Goal: Find contact information: Find contact information

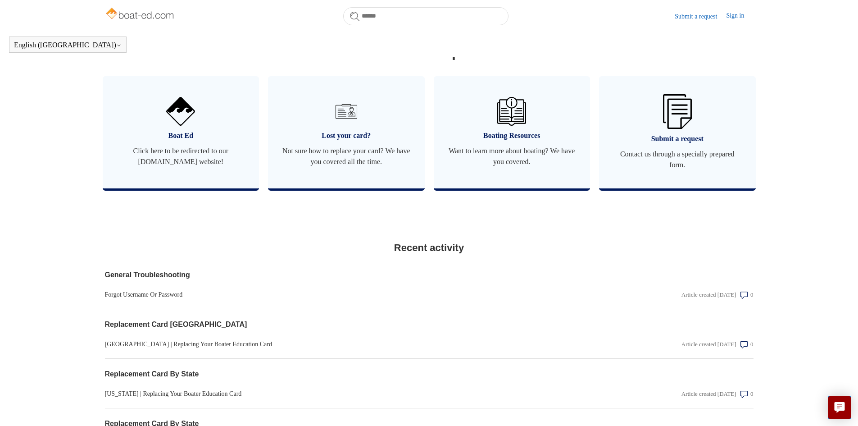
scroll to position [606, 0]
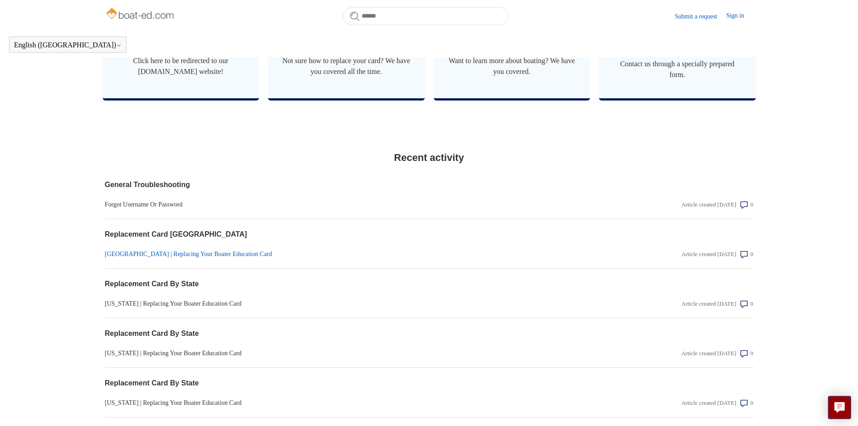
click at [211, 259] on link "[GEOGRAPHIC_DATA] | Replacing Your Boater Education Card" at bounding box center [332, 253] width 454 height 9
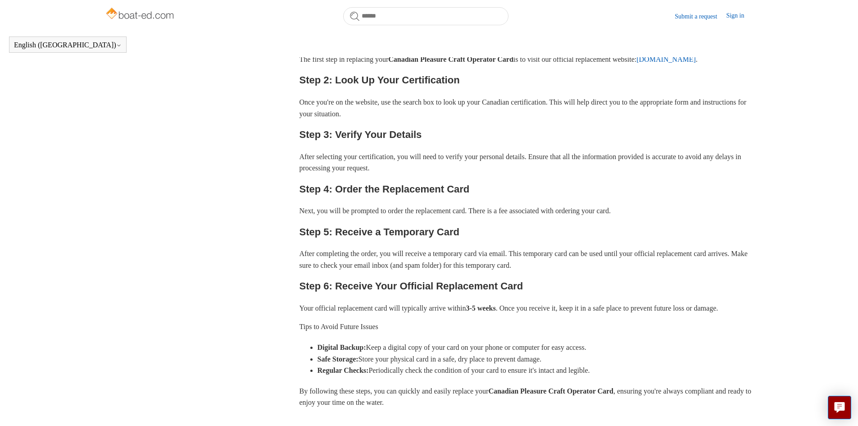
scroll to position [452, 0]
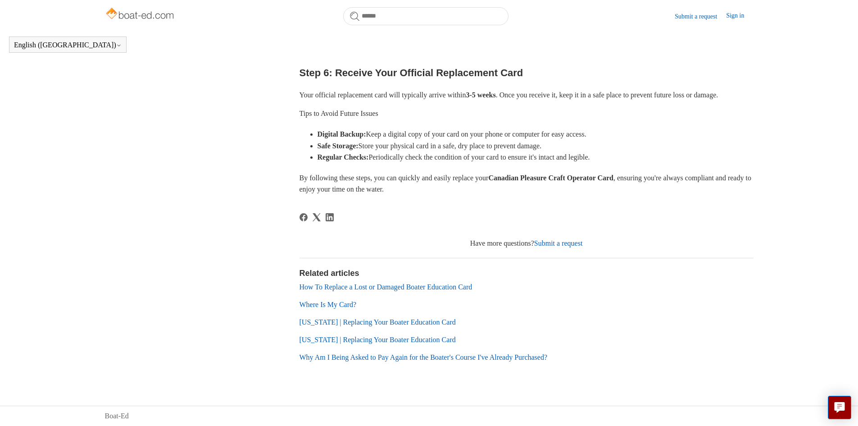
click at [568, 245] on link "Submit a request" at bounding box center [558, 243] width 49 height 8
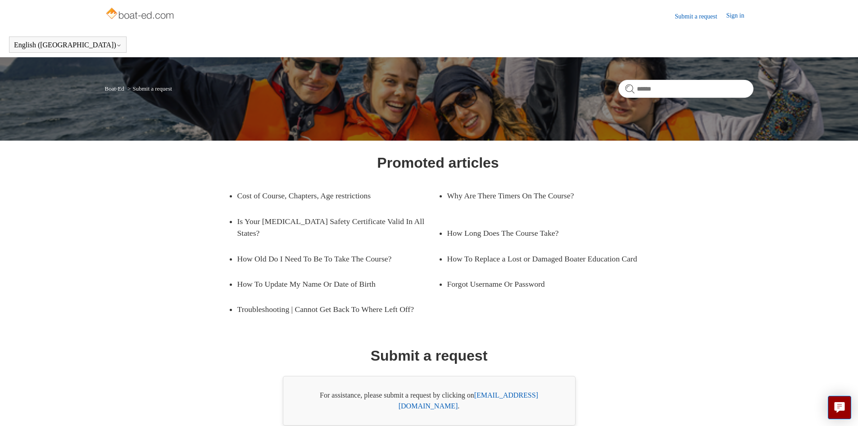
scroll to position [36, 0]
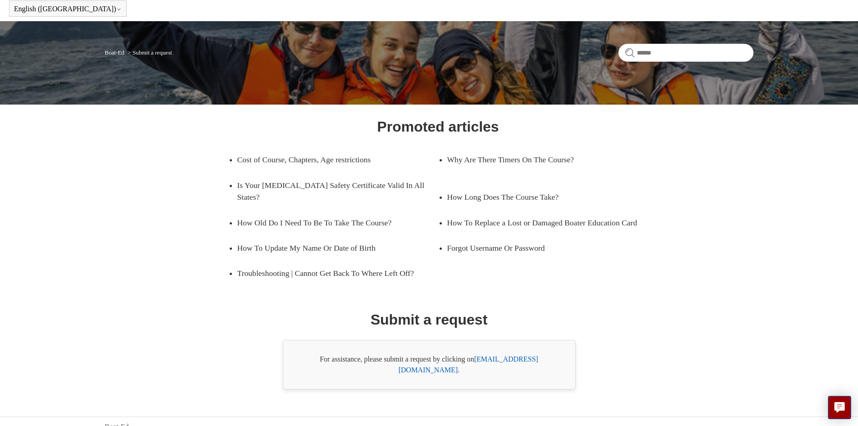
click at [529, 358] on link "support@boat-ed.com" at bounding box center [469, 364] width 140 height 18
drag, startPoint x: 556, startPoint y: 362, endPoint x: 477, endPoint y: 363, distance: 78.4
click at [477, 363] on div "For assistance, please submit a request by clicking on support@boat-ed.com ." at bounding box center [429, 365] width 293 height 50
copy div "support@boat-ed.com ."
